Goal: Communication & Community: Share content

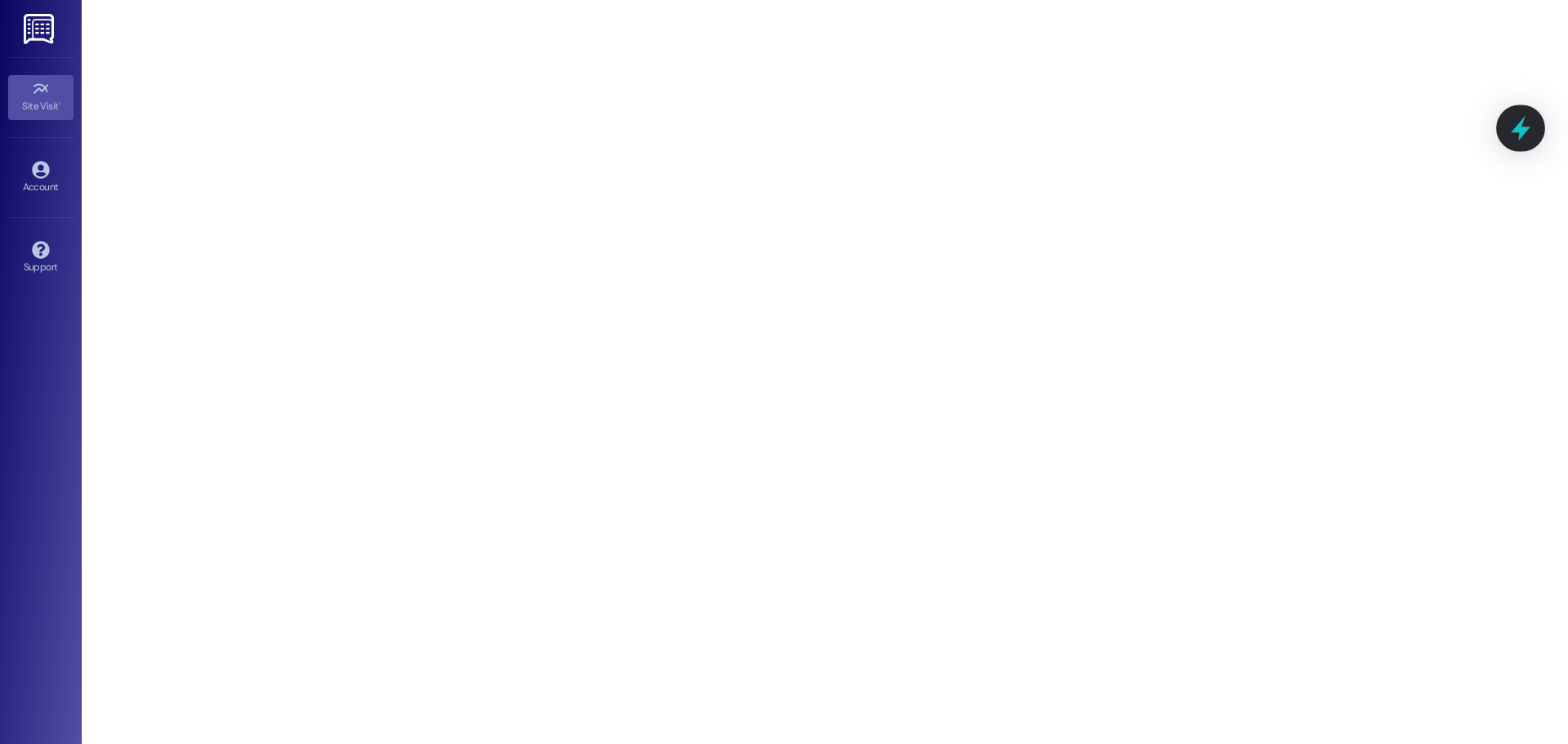
click at [1515, 118] on icon at bounding box center [1520, 129] width 28 height 28
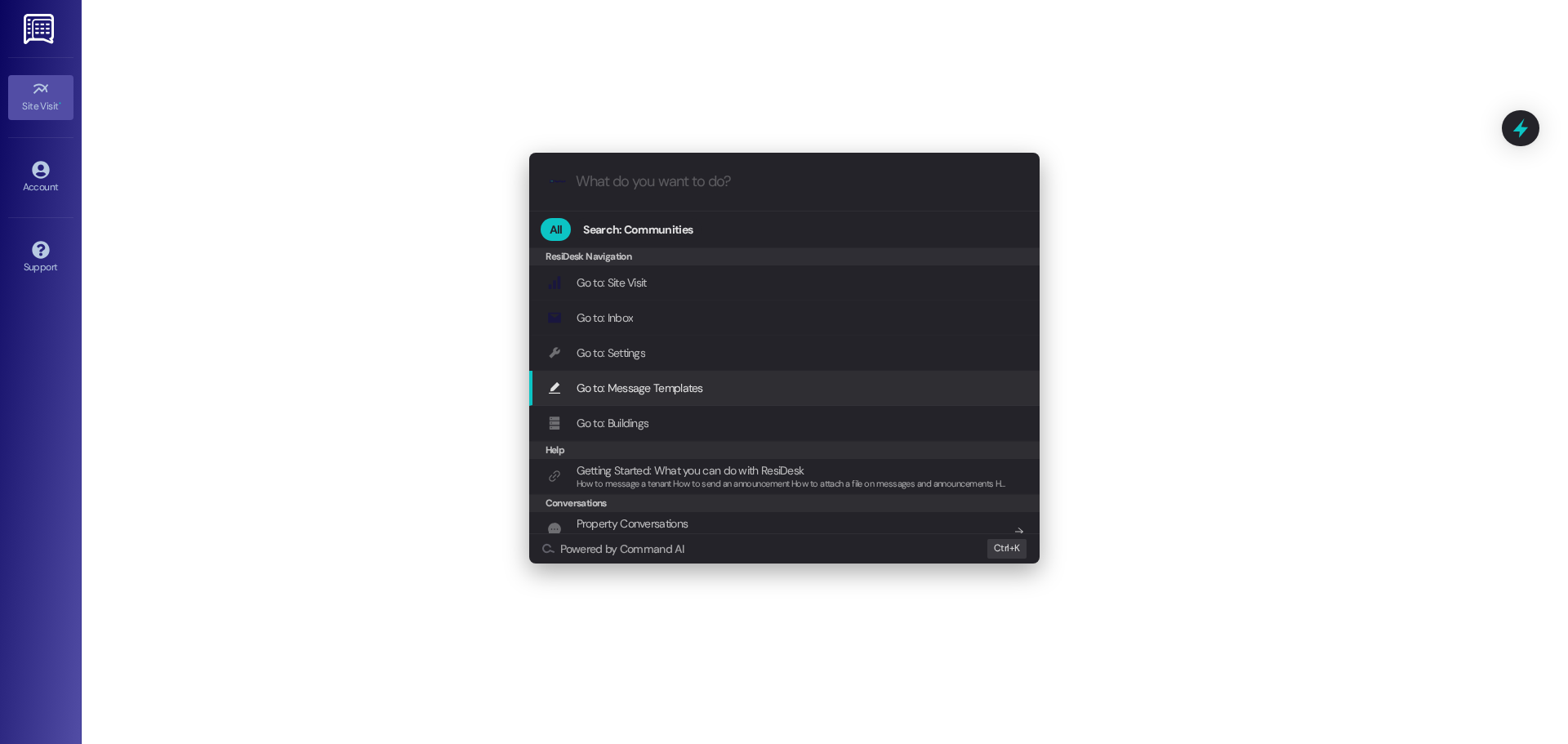
click at [736, 382] on div "Go to: Message Templates Add shortcut" at bounding box center [785, 387] width 477 height 18
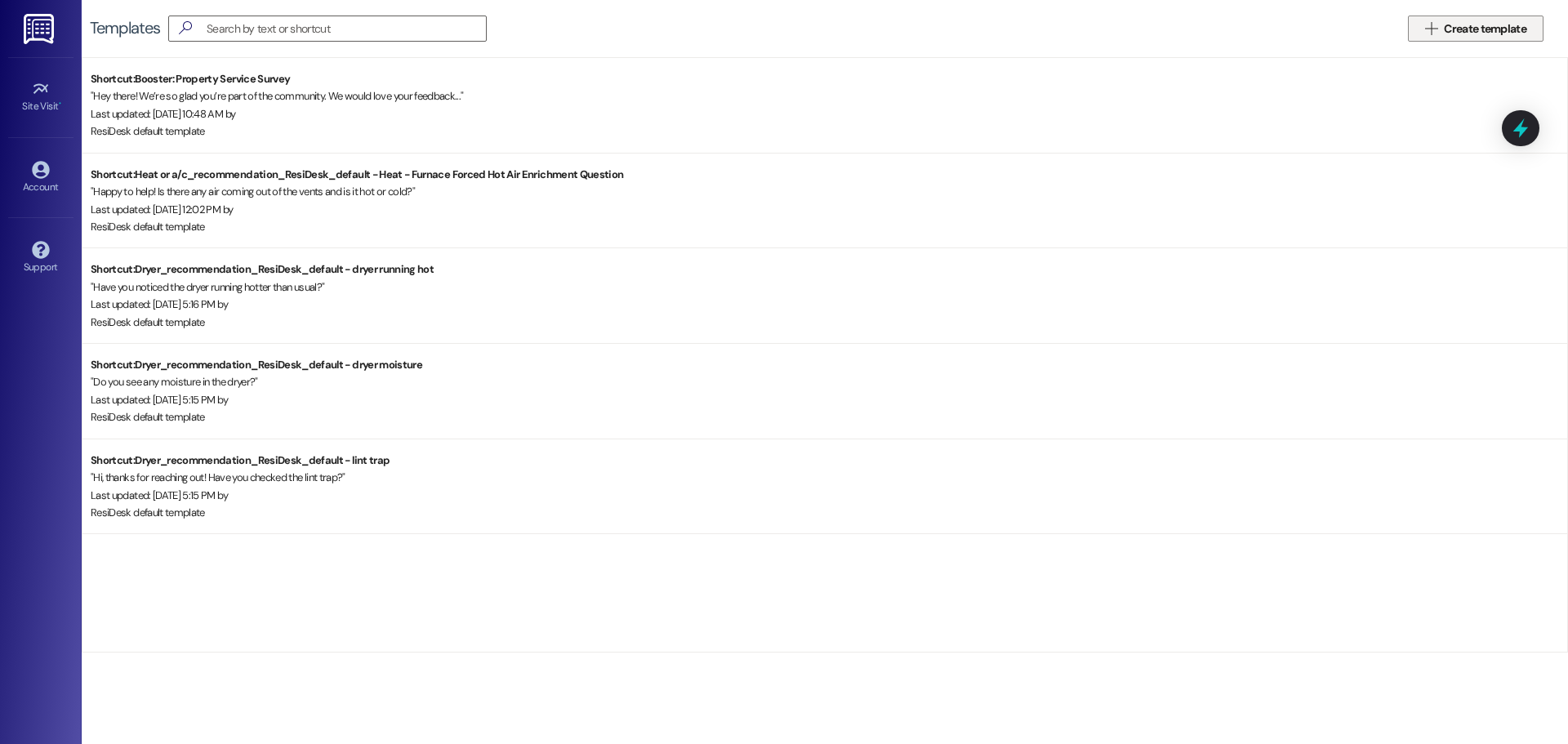
click at [1455, 28] on span "Create template" at bounding box center [1485, 29] width 83 height 17
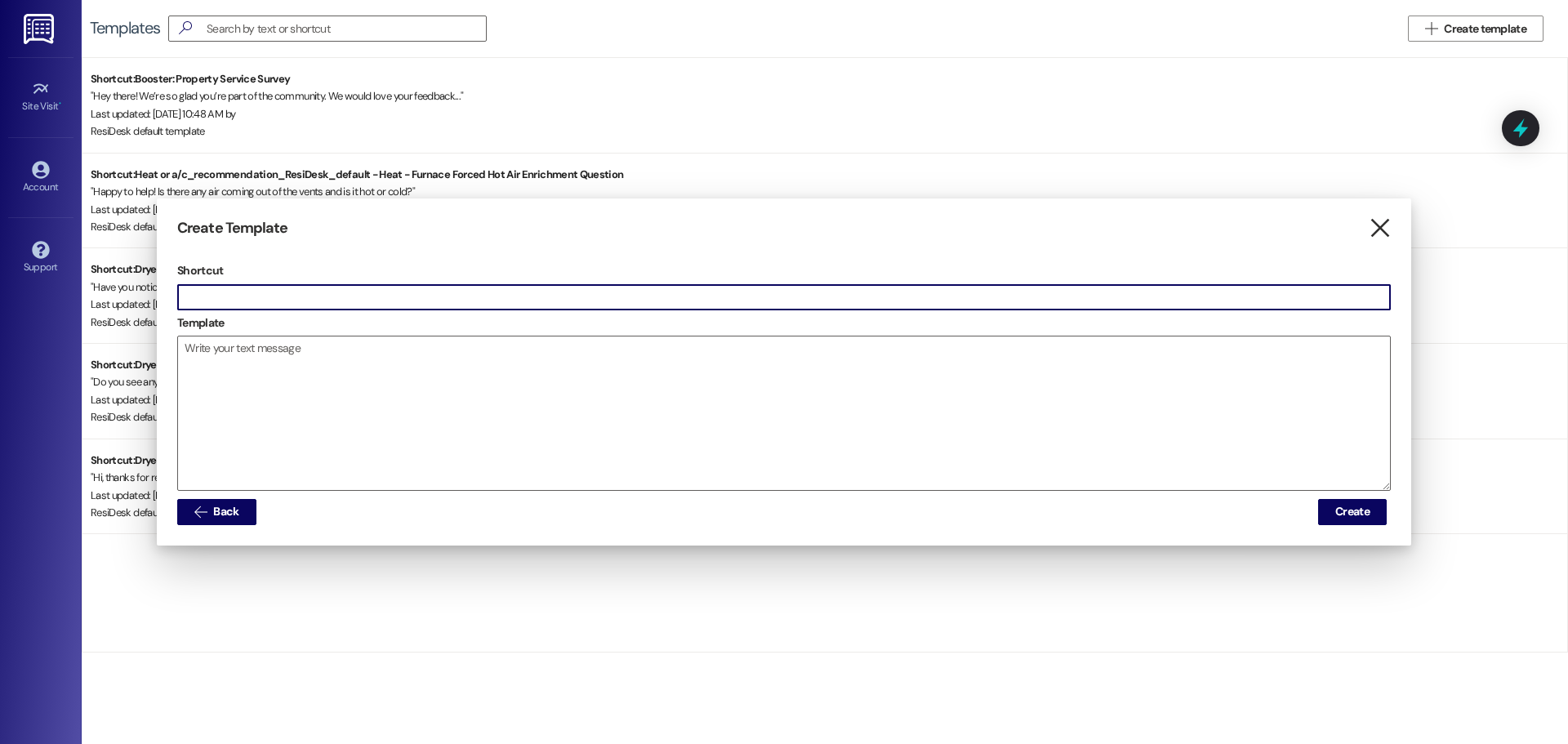
click at [1382, 224] on icon "" at bounding box center [1380, 228] width 23 height 17
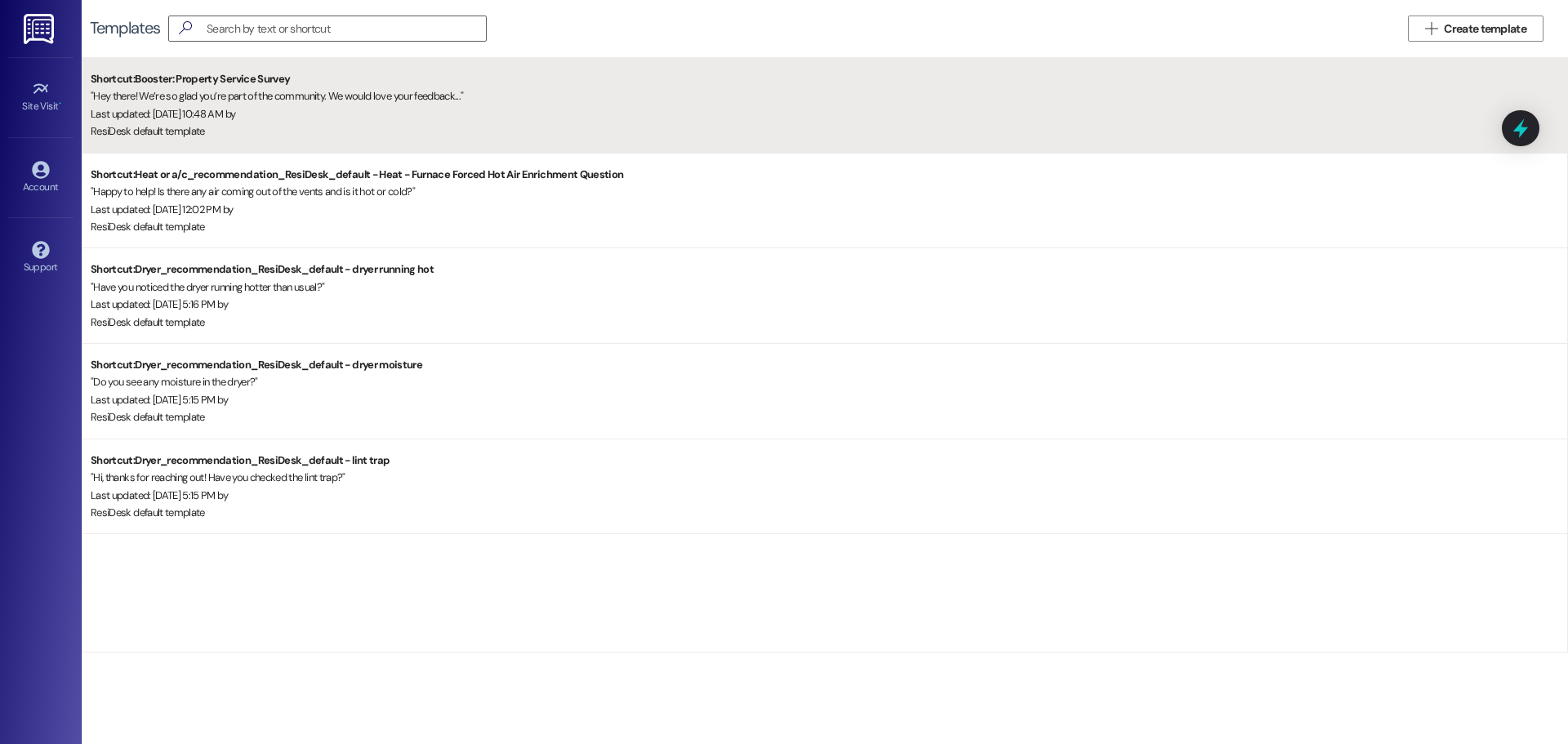
click at [229, 100] on div "" Hey there! We’re so glad you’re part of the community. We would love your fee…" at bounding box center [829, 96] width 1476 height 17
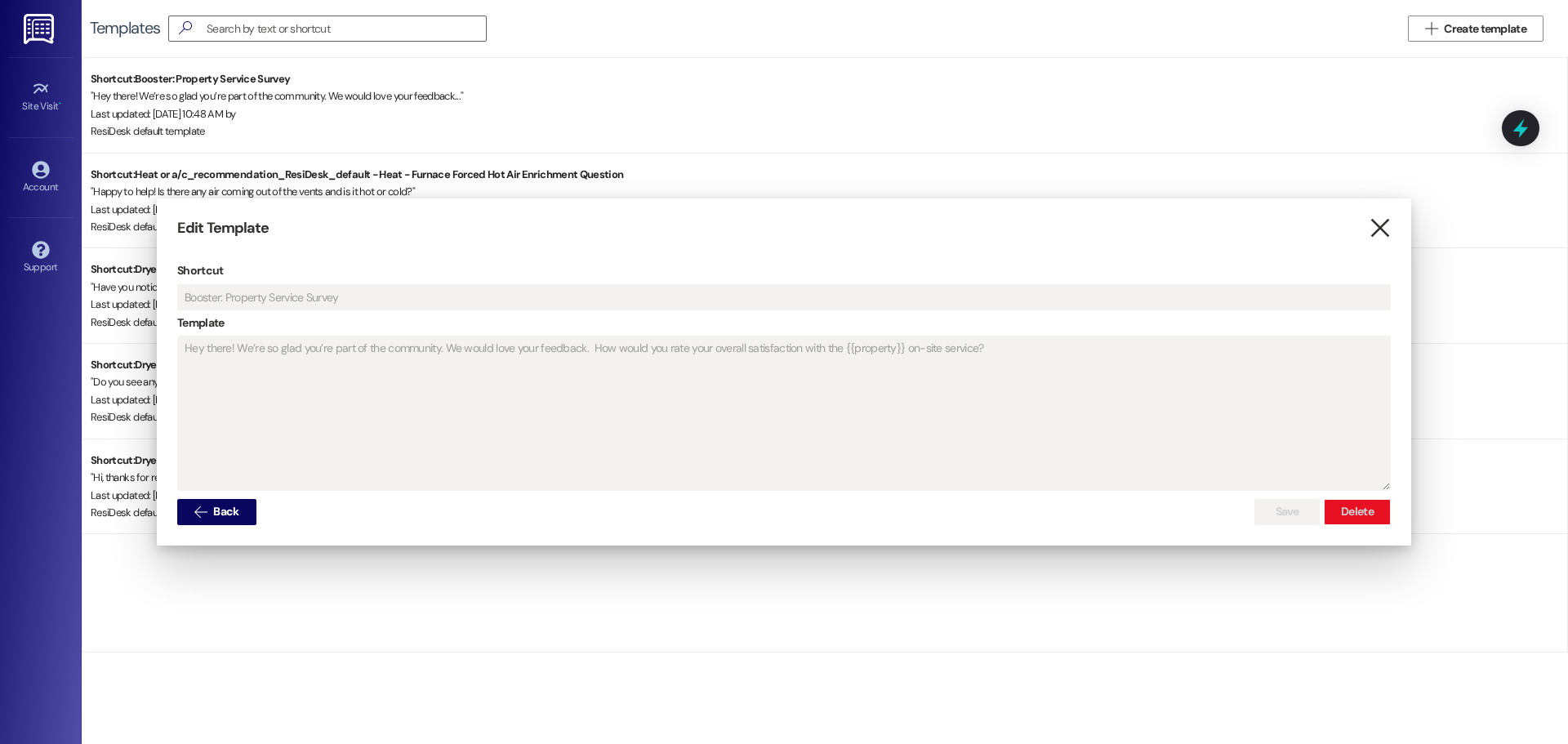
click at [1377, 224] on icon "" at bounding box center [1380, 228] width 23 height 17
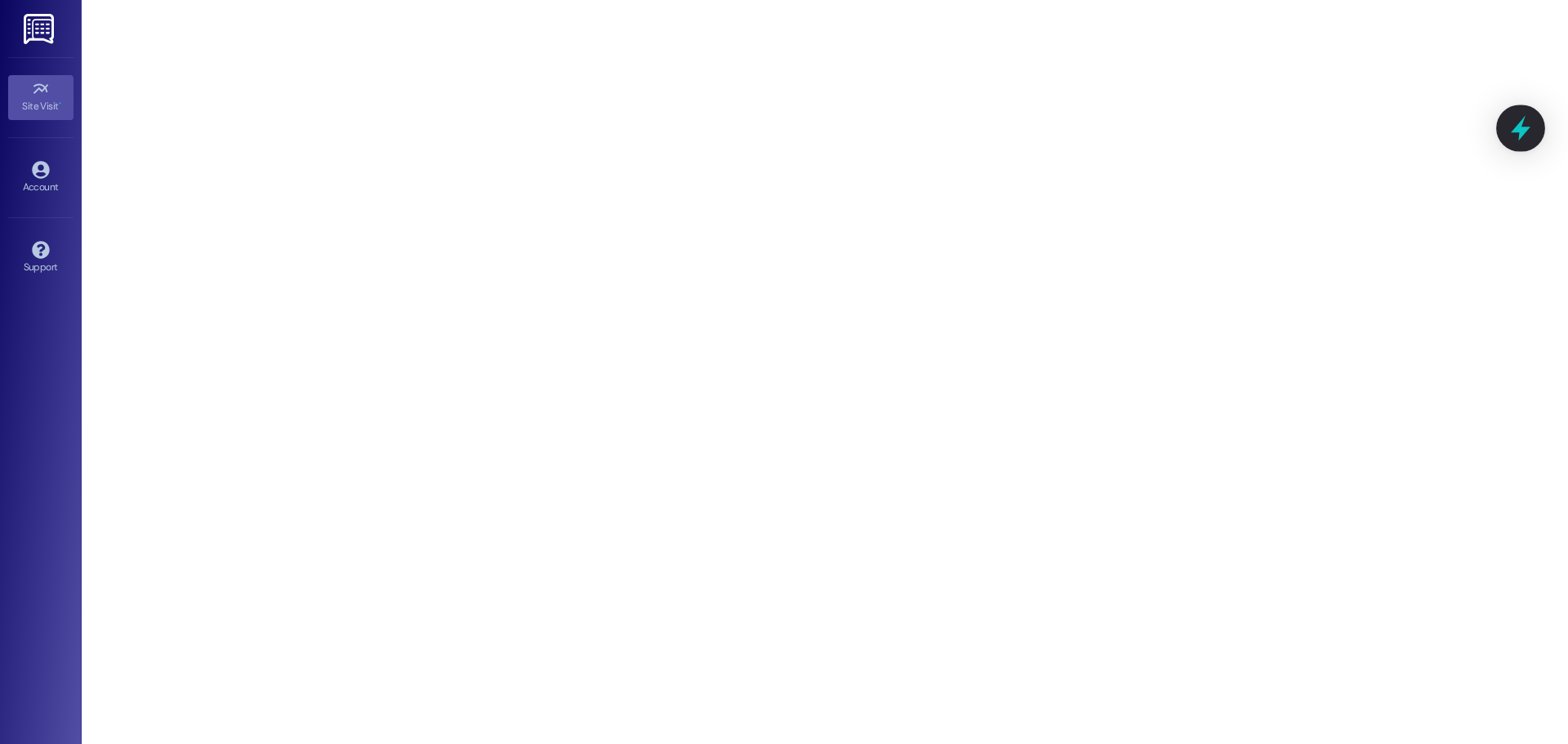
click at [1512, 127] on icon at bounding box center [1520, 129] width 28 height 28
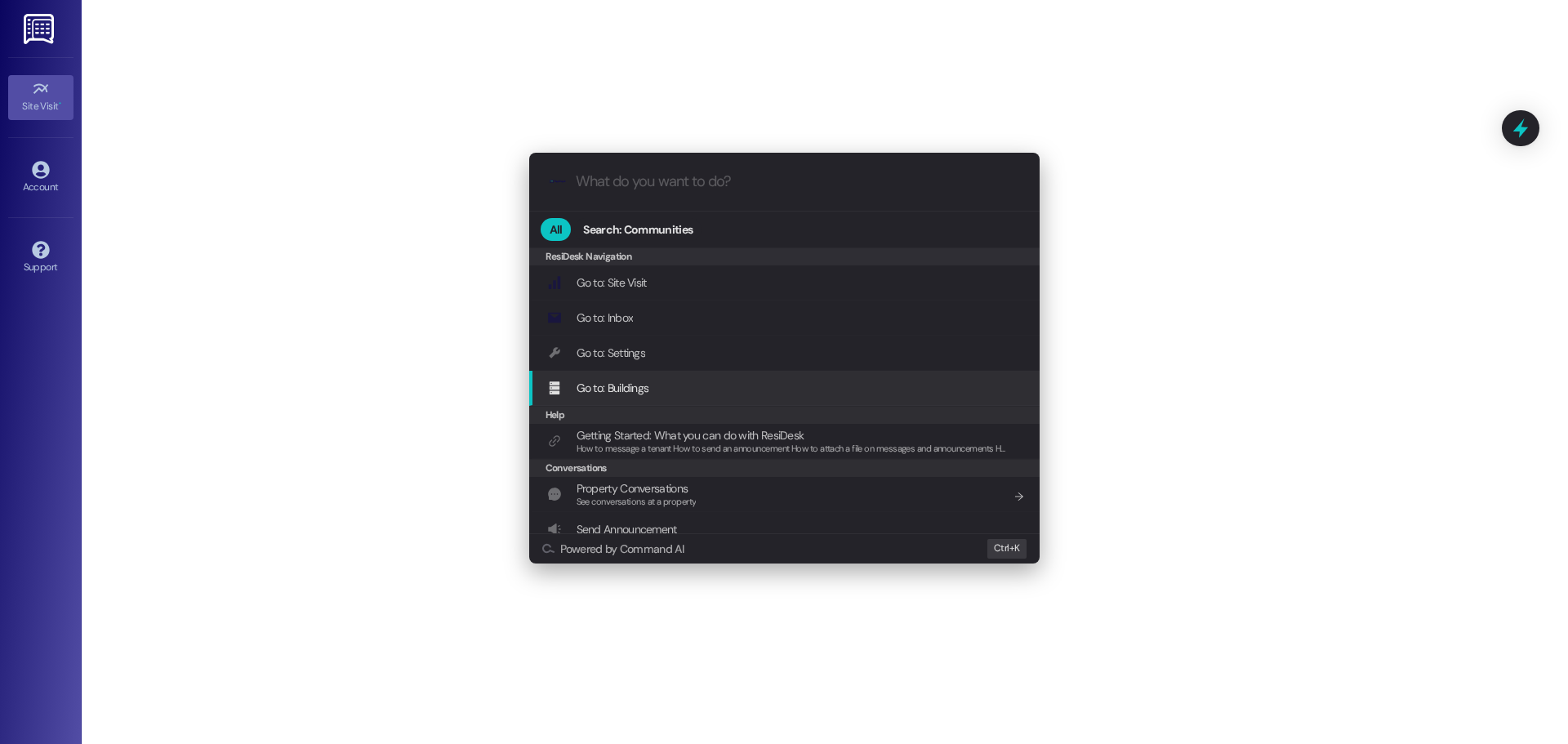
click at [681, 392] on div "Go to: Buildings Add shortcut" at bounding box center [785, 387] width 477 height 18
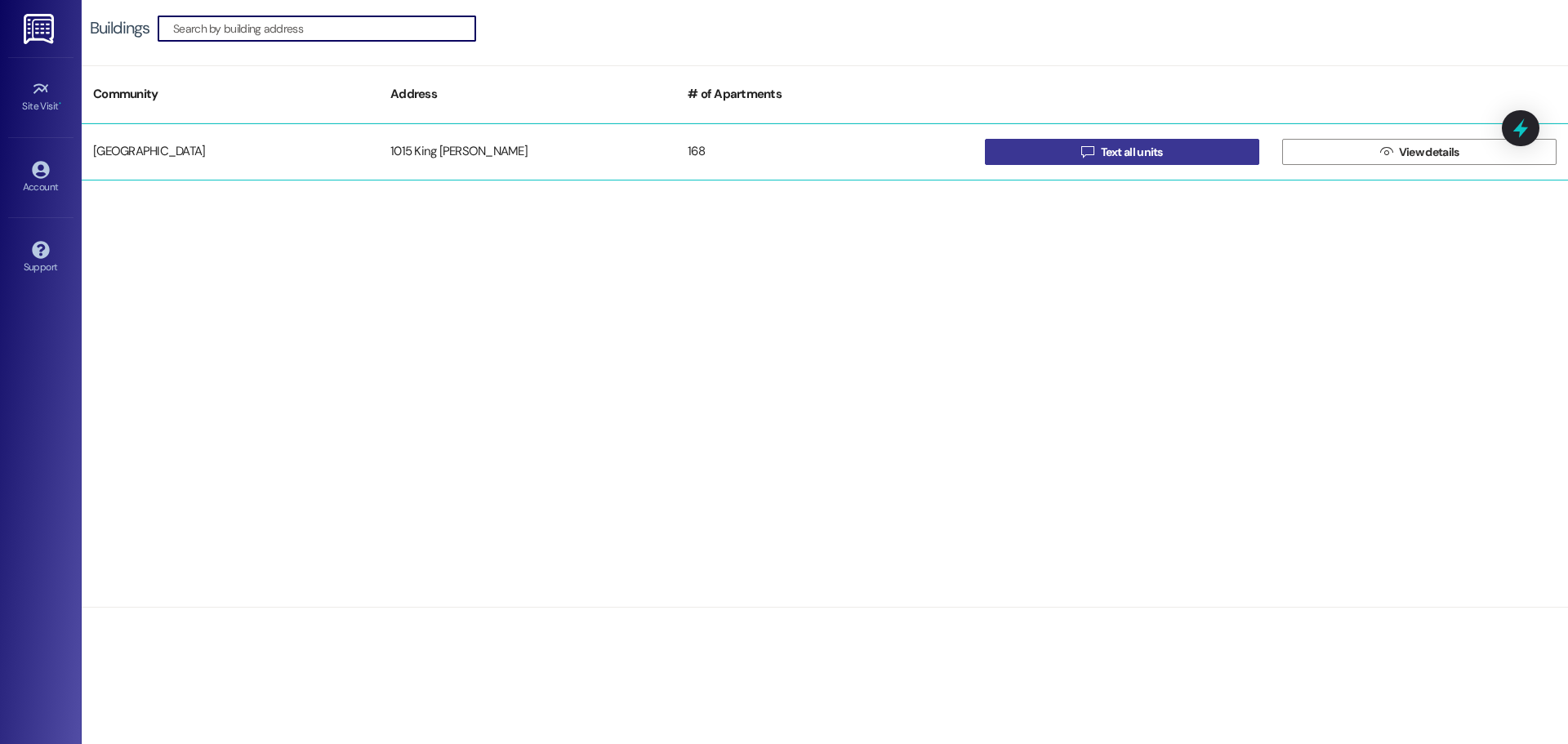
click at [1129, 163] on span " Text all units" at bounding box center [1122, 152] width 88 height 24
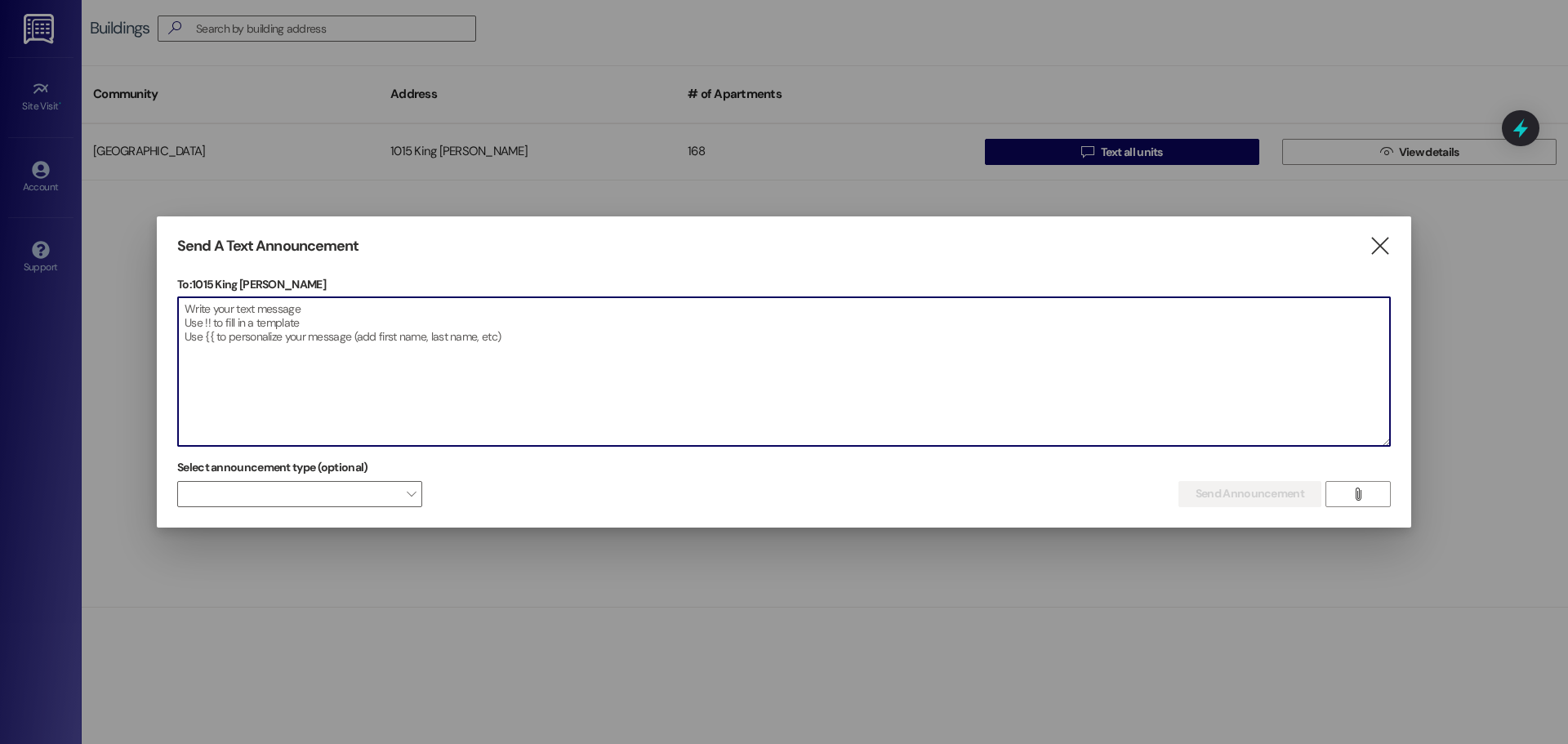
click at [326, 340] on textarea at bounding box center [784, 372] width 1212 height 148
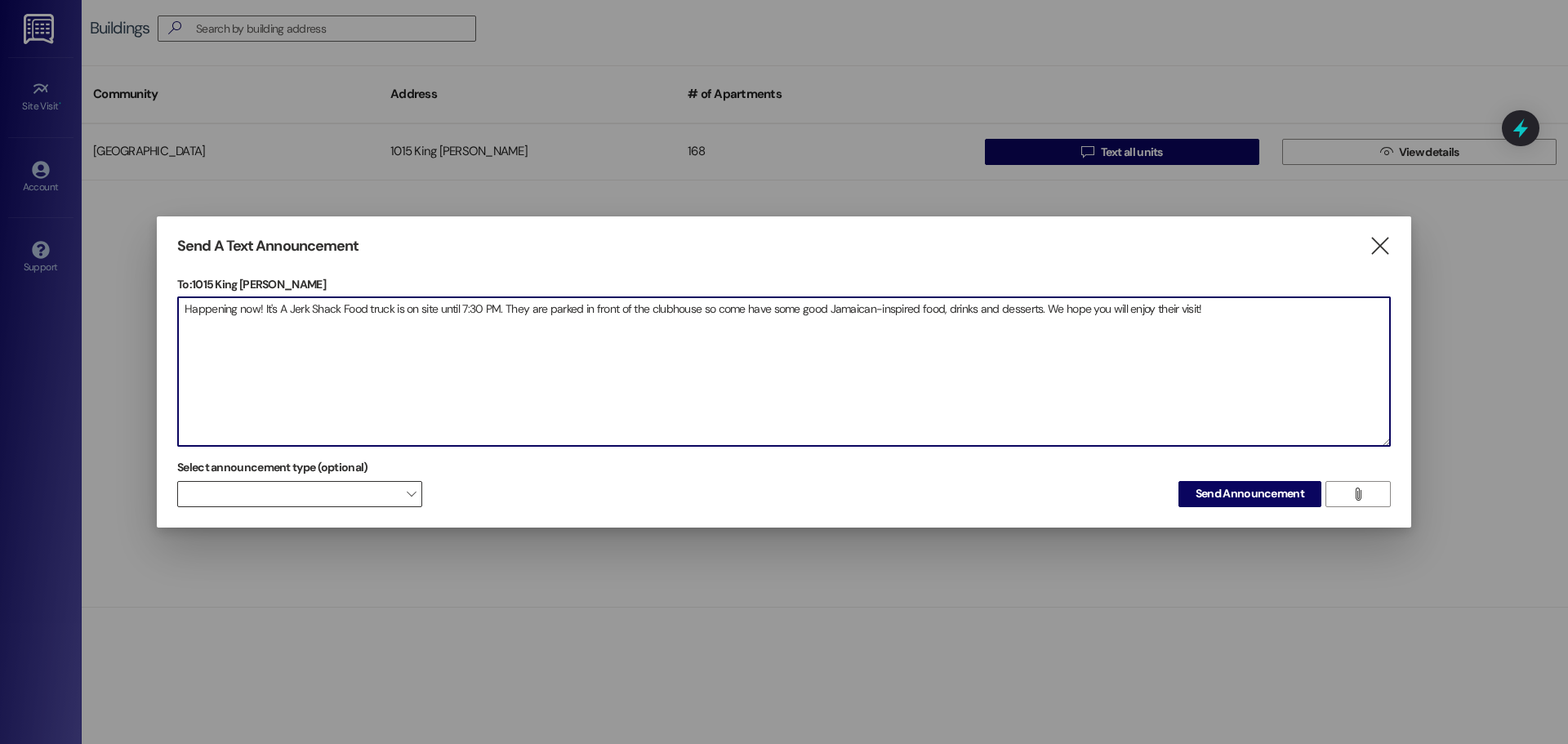
type textarea "Happening now! It's A Jerk Shack Food truck is on site until 7:30 PM. They are …"
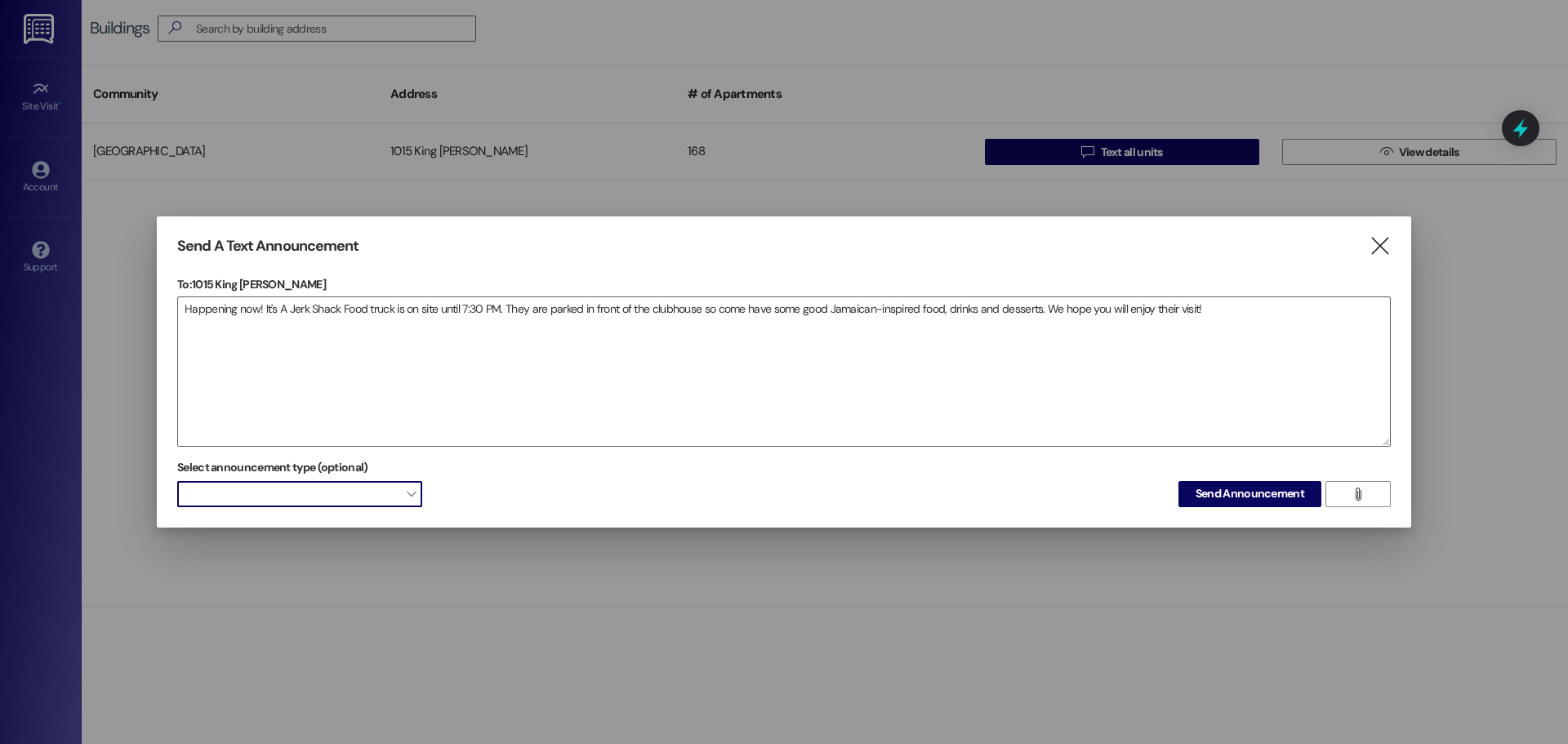
click at [288, 493] on span at bounding box center [299, 494] width 245 height 26
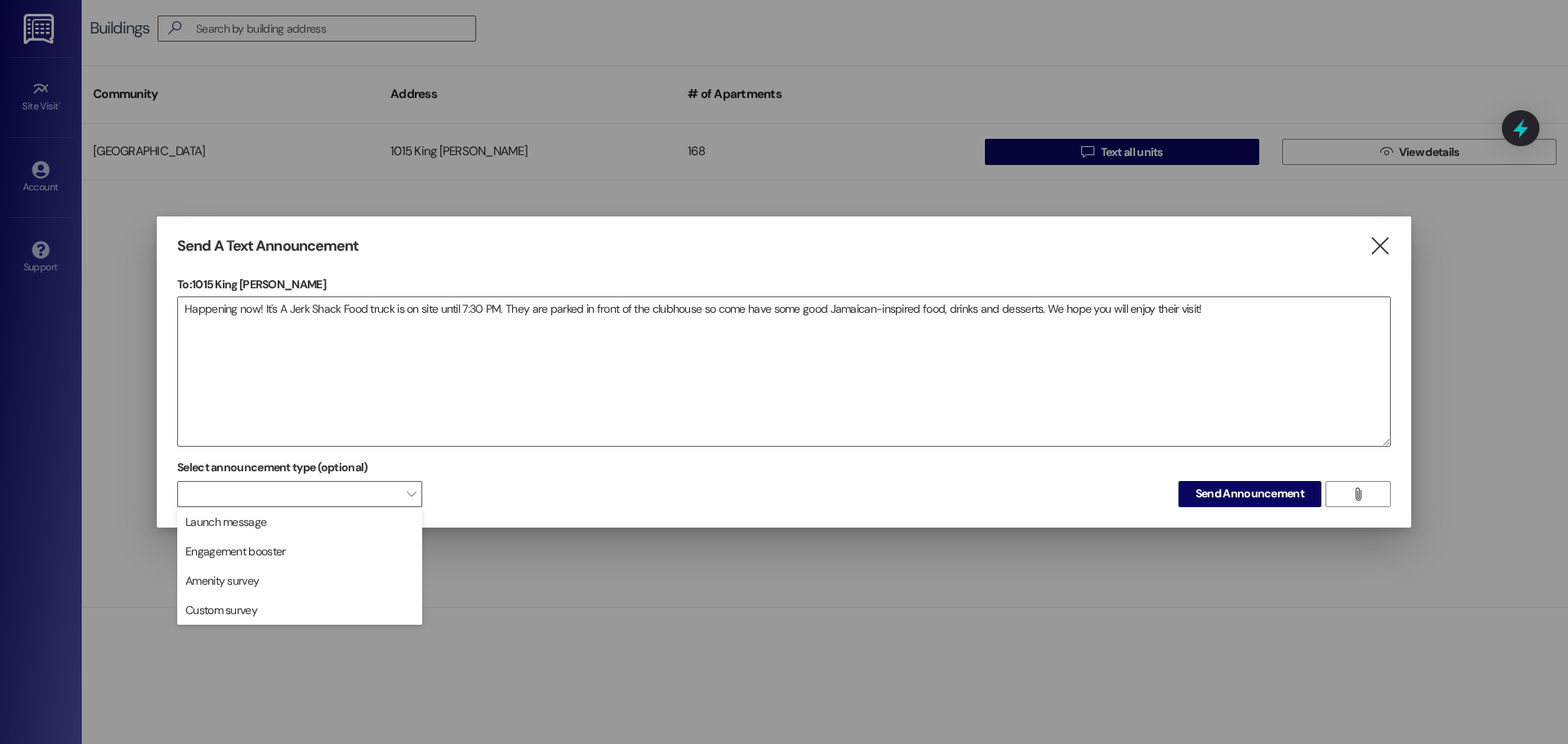
click at [958, 478] on div "Select announcement type (optional)  Send Announcement " at bounding box center [784, 480] width 1214 height 52
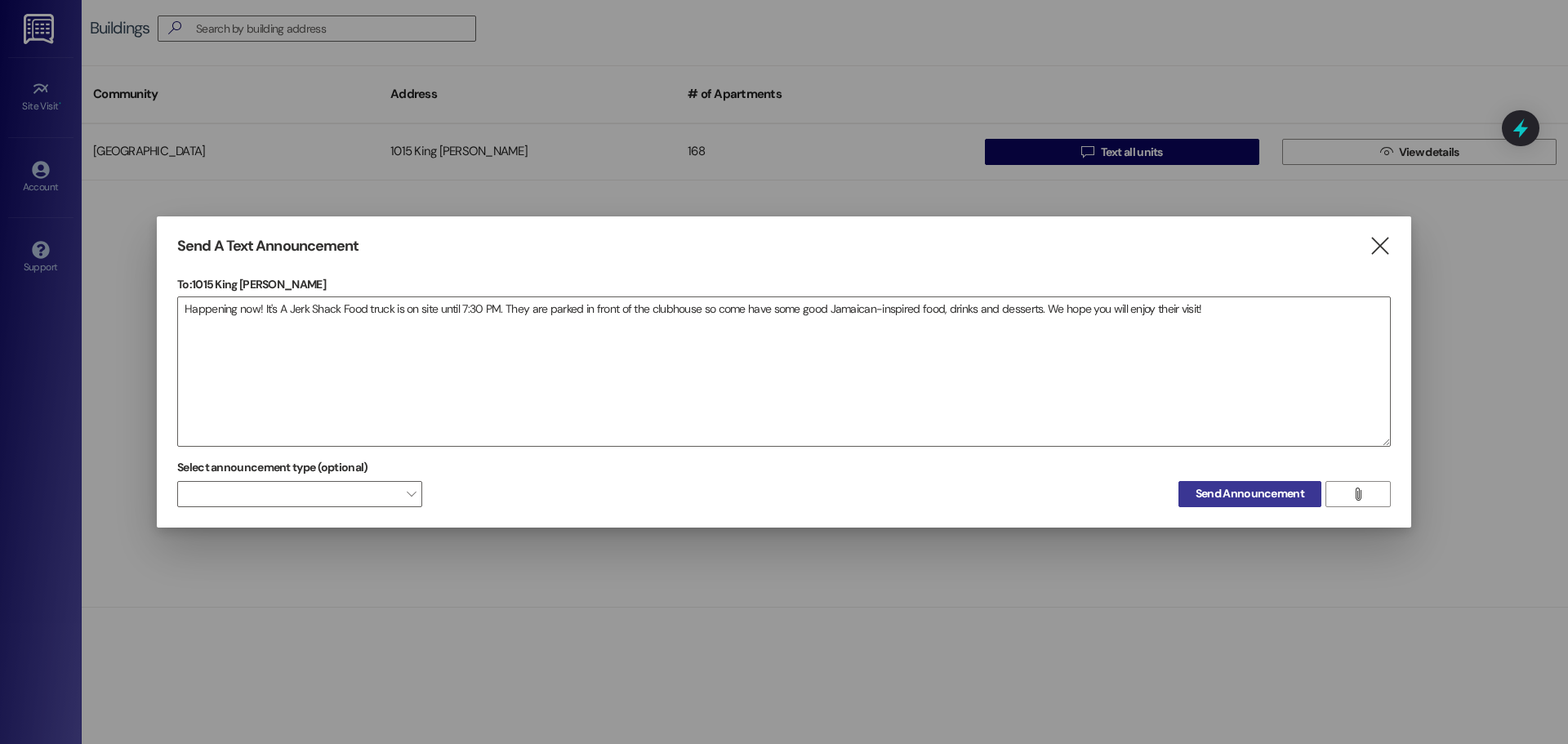
click at [1202, 493] on span "Send Announcement" at bounding box center [1250, 493] width 109 height 17
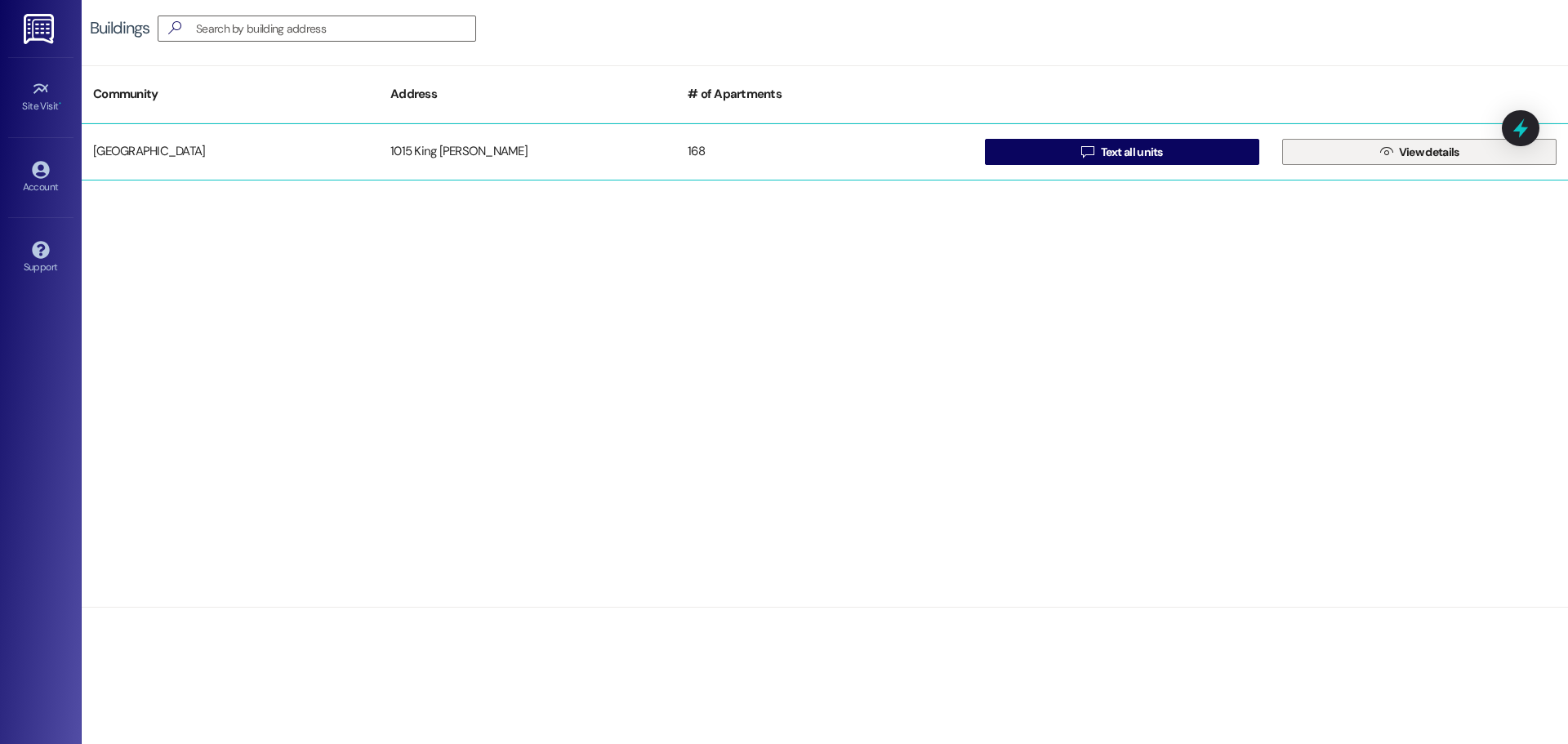
click at [1388, 143] on span " View details" at bounding box center [1419, 152] width 85 height 24
